Goal: Task Accomplishment & Management: Manage account settings

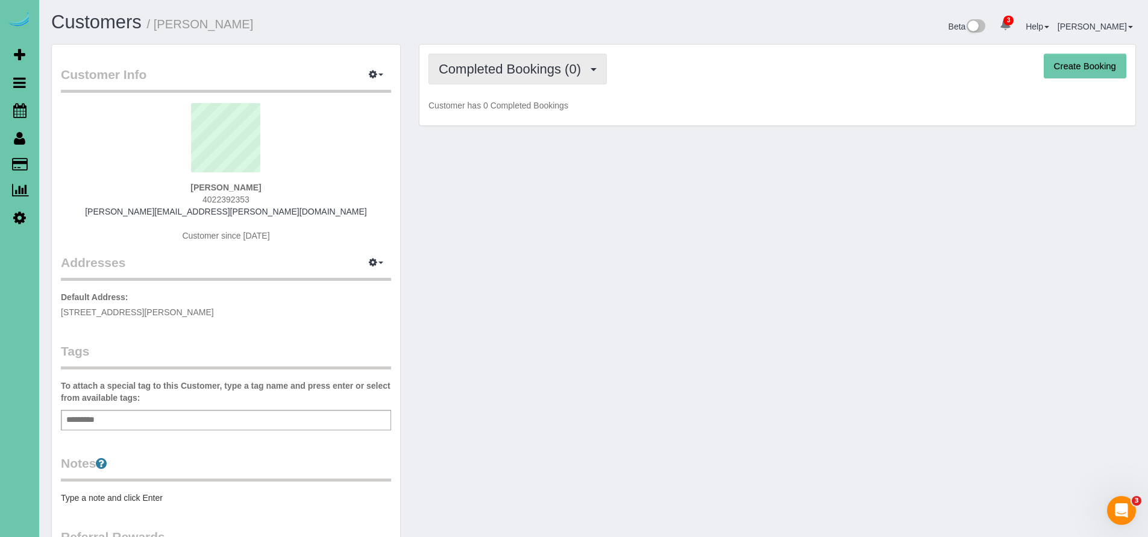
click at [502, 78] on button "Completed Bookings (0)" at bounding box center [517, 69] width 178 height 31
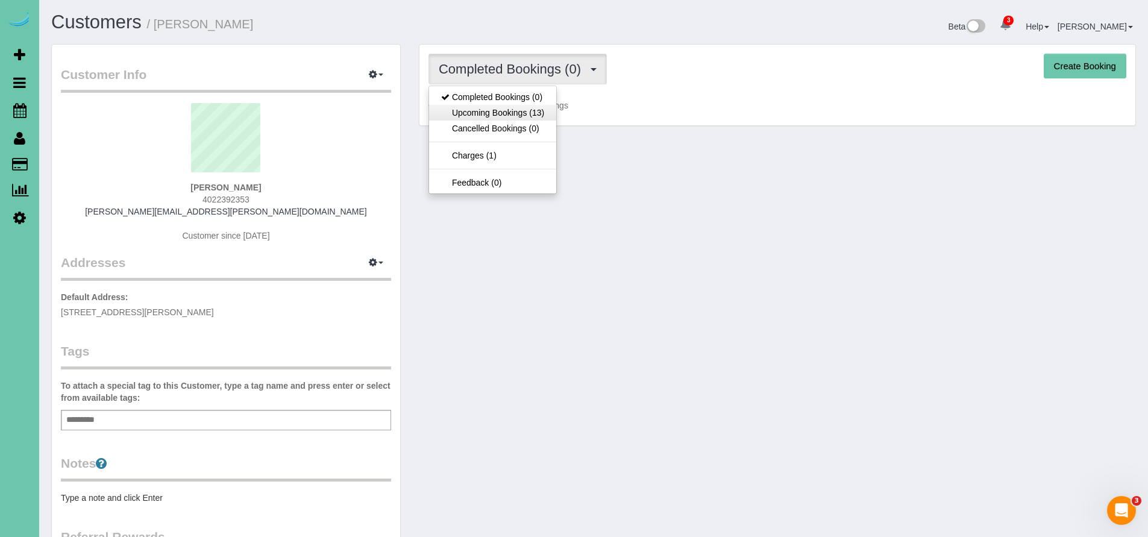
click at [495, 110] on link "Upcoming Bookings (13)" at bounding box center [492, 113] width 127 height 16
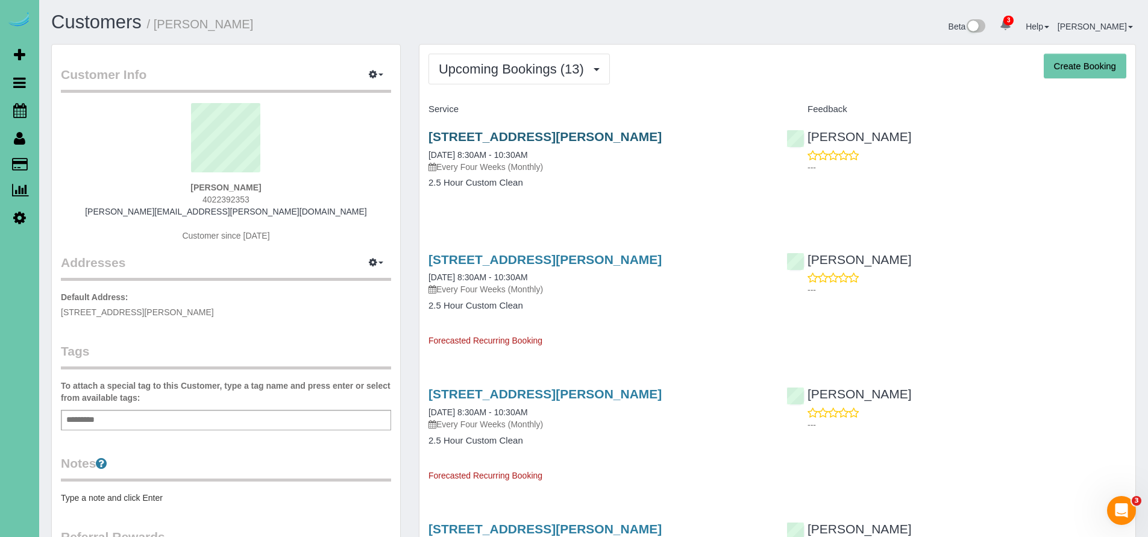
click at [578, 134] on link "19907 Marinda St, Omaha, NE 68130" at bounding box center [544, 137] width 233 height 14
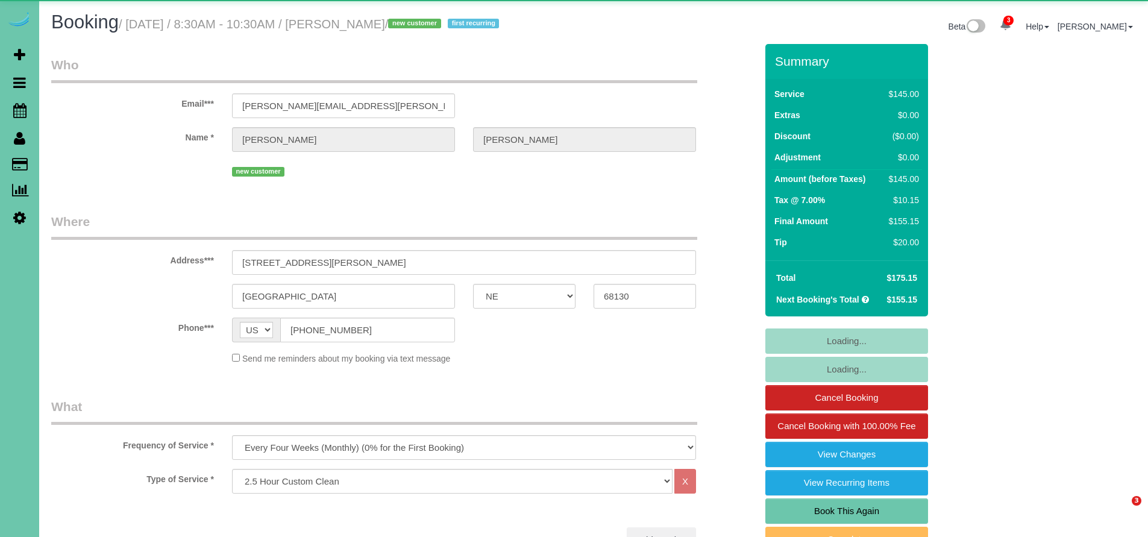
select select "NE"
select select "number:35"
select select "number:41"
